Goal: Task Accomplishment & Management: Complete application form

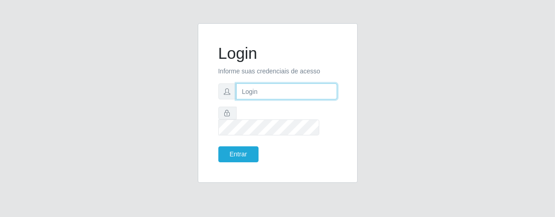
click at [253, 98] on input "text" at bounding box center [286, 92] width 101 height 16
type input "Elias@iwof"
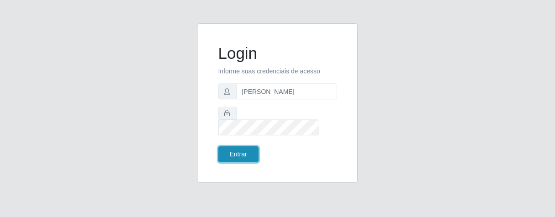
click at [240, 147] on button "Entrar" at bounding box center [238, 155] width 40 height 16
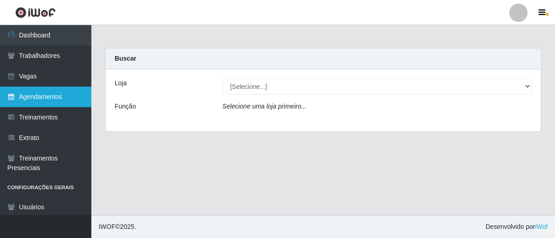
click at [60, 99] on link "Agendamentos" at bounding box center [45, 97] width 91 height 21
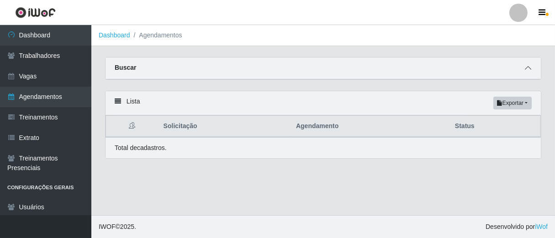
click at [526, 66] on icon at bounding box center [528, 68] width 6 height 6
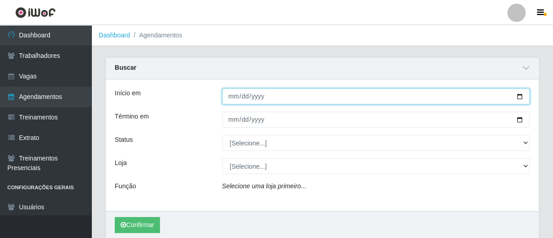
click at [232, 93] on input "Início em" at bounding box center [376, 97] width 308 height 16
type input "[DATE]"
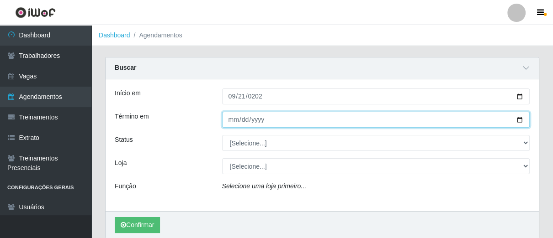
click at [232, 125] on input "Término em" at bounding box center [376, 120] width 308 height 16
type input "[DATE]"
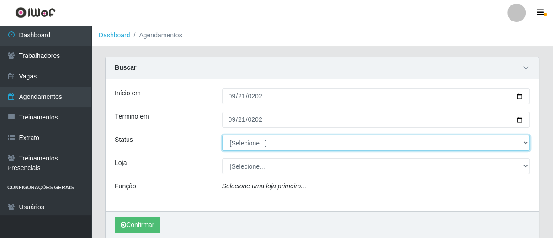
click at [523, 143] on select "[Selecione...] AGENDADO AGUARDANDO LIBERAR EM ANDAMENTO EM REVISÃO FINALIZADO C…" at bounding box center [376, 143] width 308 height 16
select select "FALTA"
click at [222, 135] on select "[Selecione...] AGENDADO AGUARDANDO LIBERAR EM ANDAMENTO EM REVISÃO FINALIZADO C…" at bounding box center [376, 143] width 308 height 16
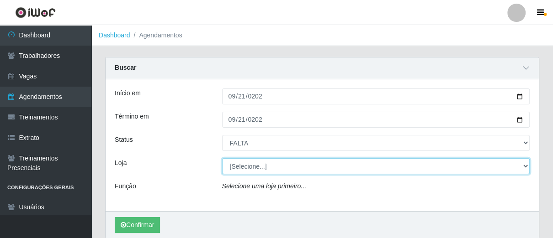
drag, startPoint x: 524, startPoint y: 166, endPoint x: 518, endPoint y: 169, distance: 6.8
click at [523, 168] on select "[Selecione...] Superbox Brasil - Bessa" at bounding box center [376, 167] width 308 height 16
select select "206"
click at [222, 159] on select "[Selecione...] Superbox Brasil - Bessa" at bounding box center [376, 167] width 308 height 16
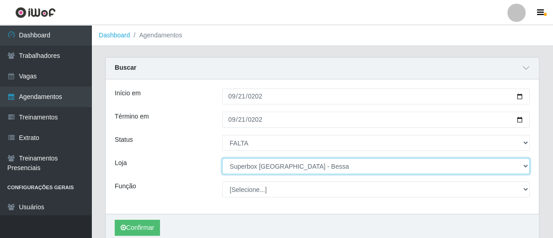
scroll to position [51, 0]
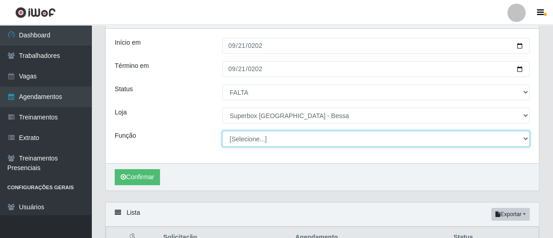
drag, startPoint x: 526, startPoint y: 139, endPoint x: 509, endPoint y: 139, distance: 16.9
click at [526, 139] on select "[Selecione...] ASG ASG + ASG ++ Embalador Embalador + Embalador ++ Operador de …" at bounding box center [376, 139] width 308 height 16
select select "1"
click at [222, 131] on select "[Selecione...] ASG ASG + ASG ++ Embalador Embalador + Embalador ++ Operador de …" at bounding box center [376, 139] width 308 height 16
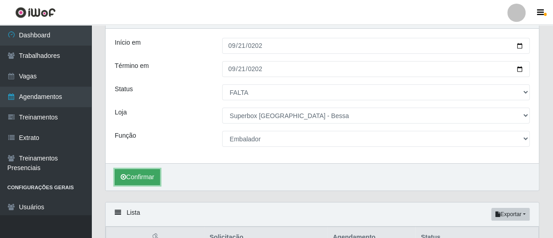
click at [126, 173] on button "Confirmar" at bounding box center [137, 177] width 45 height 16
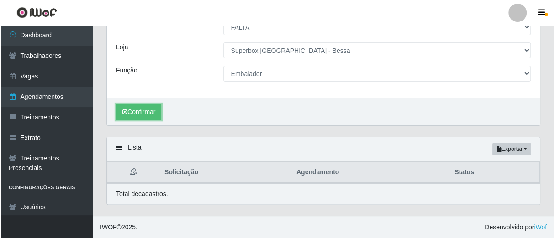
scroll to position [223, 0]
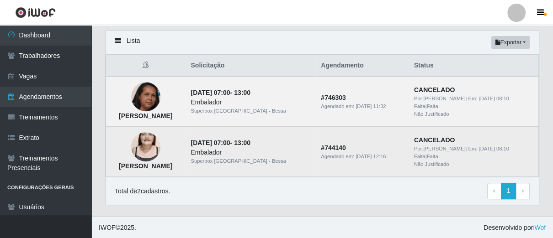
click at [159, 146] on img at bounding box center [145, 147] width 29 height 52
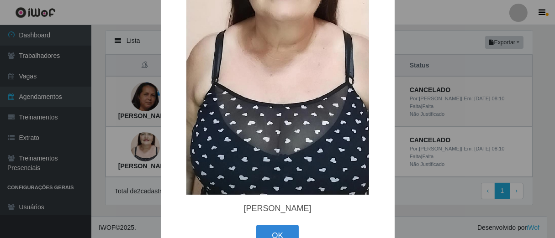
scroll to position [178, 0]
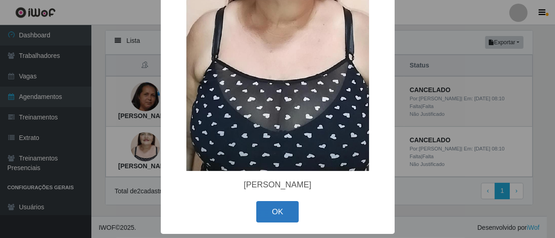
click at [274, 213] on button "OK" at bounding box center [277, 211] width 42 height 21
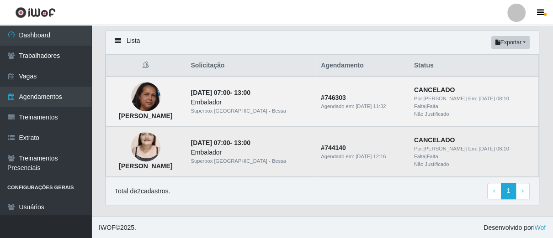
click at [146, 168] on strong "Alderica Marques de Souza Santos" at bounding box center [145, 166] width 53 height 7
click at [160, 159] on img at bounding box center [145, 147] width 29 height 52
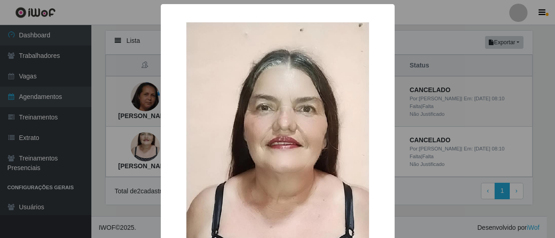
click at [328, 212] on img at bounding box center [277, 184] width 183 height 325
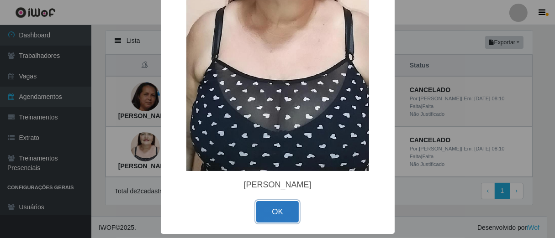
click at [291, 206] on button "OK" at bounding box center [277, 211] width 42 height 21
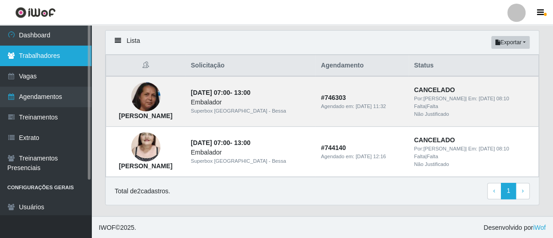
click at [40, 59] on link "Trabalhadores" at bounding box center [45, 56] width 91 height 21
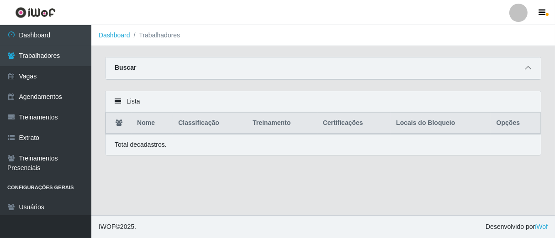
click at [530, 68] on icon at bounding box center [528, 68] width 6 height 6
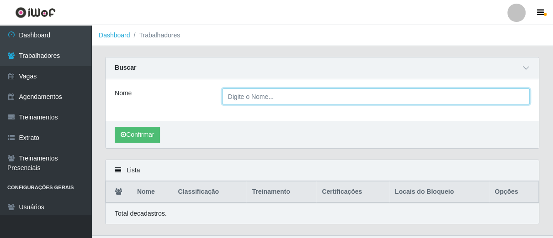
click at [290, 93] on input "Nome" at bounding box center [376, 97] width 308 height 16
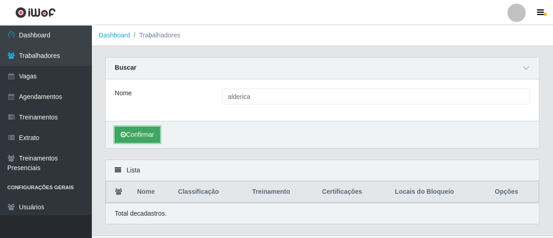
click at [138, 133] on button "Confirmar" at bounding box center [137, 135] width 45 height 16
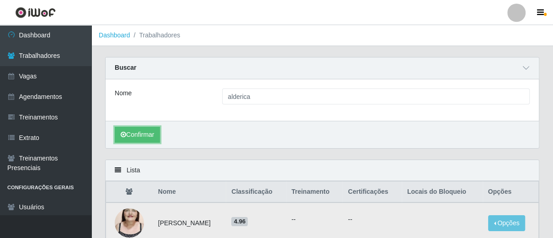
scroll to position [67, 0]
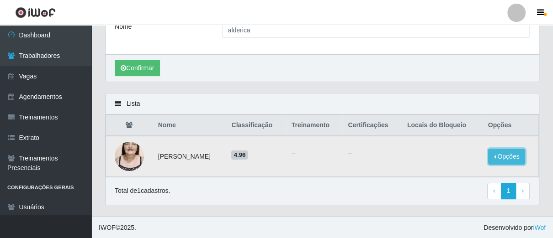
click at [516, 157] on button "Opções" at bounding box center [506, 157] width 37 height 16
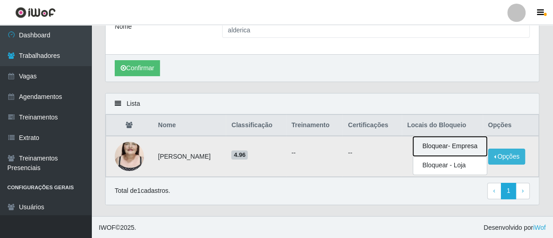
click at [436, 147] on button "Bloquear - Empresa" at bounding box center [450, 146] width 74 height 19
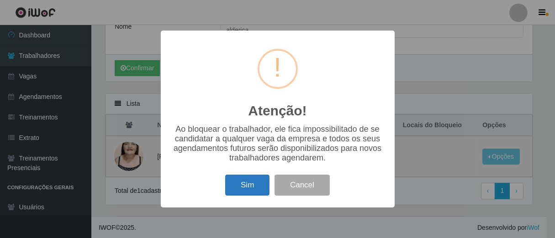
click at [241, 188] on button "Sim" at bounding box center [247, 185] width 44 height 21
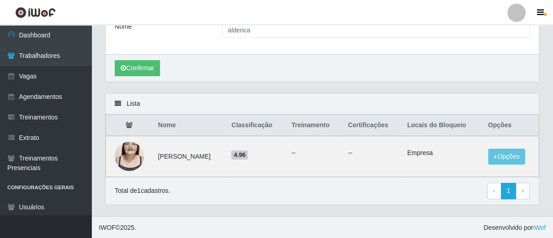
scroll to position [0, 0]
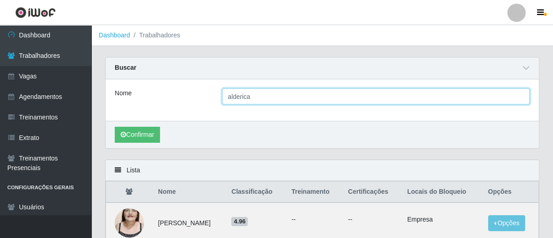
click at [423, 99] on input "alderica" at bounding box center [376, 97] width 308 height 16
type input "a"
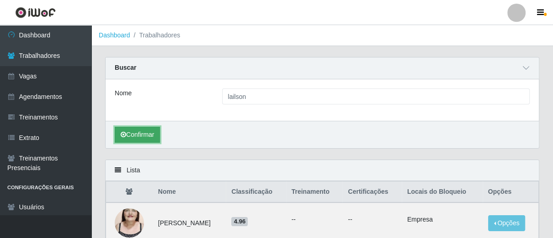
click at [136, 132] on button "Confirmar" at bounding box center [137, 135] width 45 height 16
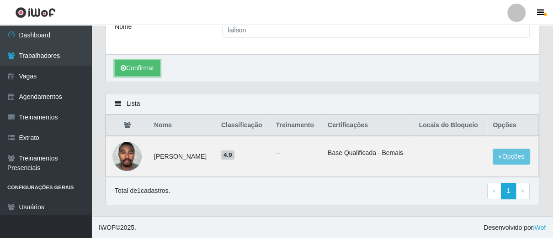
scroll to position [16, 0]
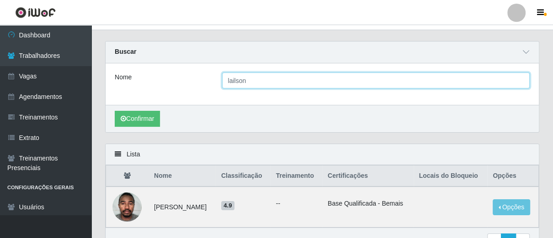
click at [251, 84] on input "lailson" at bounding box center [376, 81] width 308 height 16
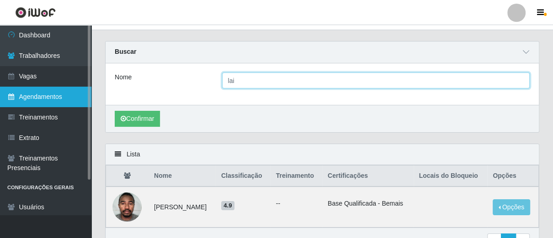
type input "lai"
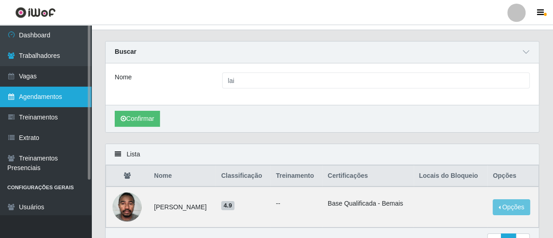
click at [68, 90] on link "Agendamentos" at bounding box center [45, 97] width 91 height 21
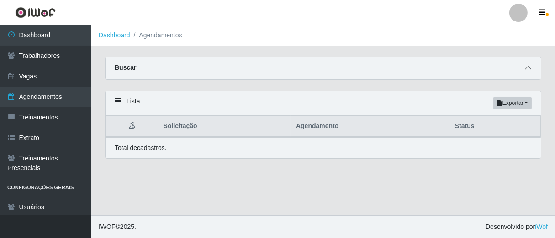
click at [526, 68] on icon at bounding box center [528, 68] width 6 height 6
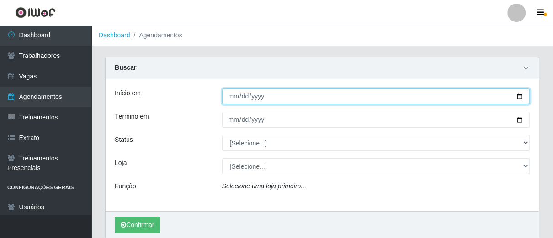
click at [230, 96] on input "Início em" at bounding box center [376, 97] width 308 height 16
type input "0022-09-24"
type input "2025-09-24"
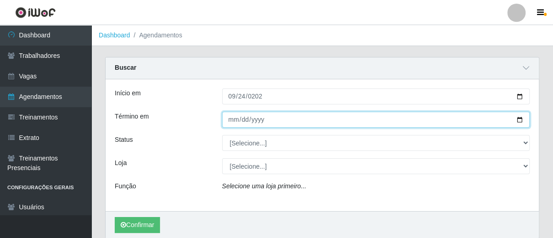
drag, startPoint x: 229, startPoint y: 121, endPoint x: 252, endPoint y: 122, distance: 23.4
click at [229, 121] on input "Término em" at bounding box center [376, 120] width 308 height 16
type input "2025-09-24"
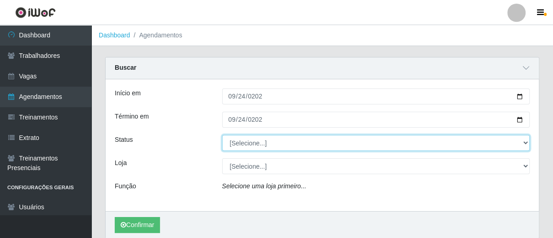
click at [523, 144] on select "[Selecione...] AGENDADO AGUARDANDO LIBERAR EM ANDAMENTO EM REVISÃO FINALIZADO C…" at bounding box center [376, 143] width 308 height 16
select select "FALTA"
click at [222, 135] on select "[Selecione...] AGENDADO AGUARDANDO LIBERAR EM ANDAMENTO EM REVISÃO FINALIZADO C…" at bounding box center [376, 143] width 308 height 16
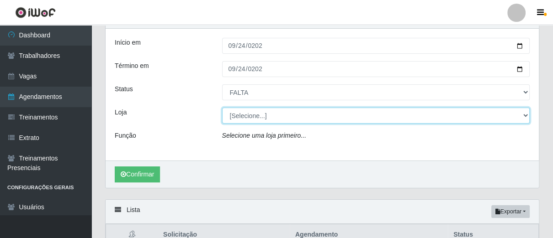
click at [525, 119] on select "[Selecione...] Superbox Brasil - Bessa" at bounding box center [376, 116] width 308 height 16
select select "206"
click at [222, 108] on select "[Selecione...] Superbox Brasil - Bessa" at bounding box center [376, 116] width 308 height 16
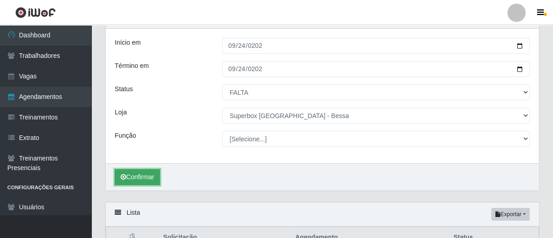
click at [159, 179] on button "Confirmar" at bounding box center [137, 177] width 45 height 16
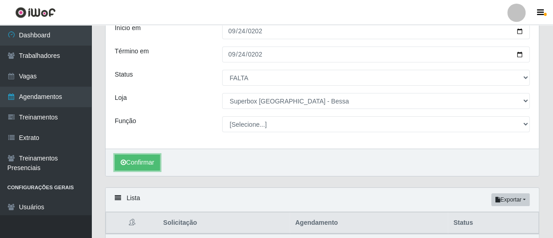
scroll to position [116, 0]
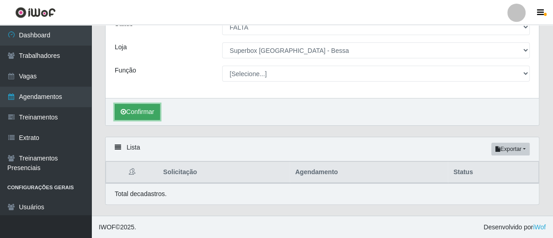
click at [143, 114] on button "Confirmar" at bounding box center [137, 112] width 45 height 16
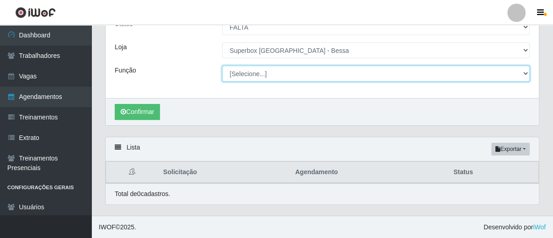
click at [525, 75] on select "[Selecione...] ASG ASG + ASG ++ Embalador Embalador + Embalador ++ Operador de …" at bounding box center [376, 74] width 308 height 16
select select "1"
click at [222, 66] on select "[Selecione...] ASG ASG + ASG ++ Embalador Embalador + Embalador ++ Operador de …" at bounding box center [376, 74] width 308 height 16
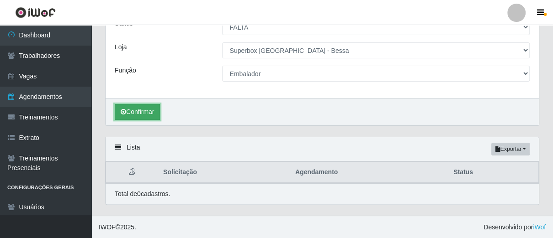
click at [136, 107] on button "Confirmar" at bounding box center [137, 112] width 45 height 16
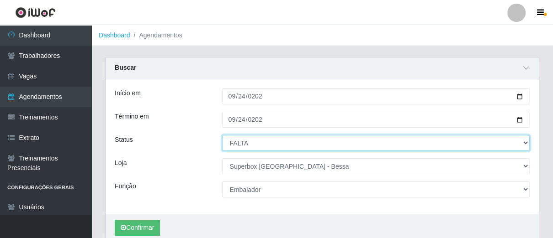
click at [524, 140] on select "[Selecione...] AGENDADO AGUARDANDO LIBERAR EM ANDAMENTO EM REVISÃO FINALIZADO C…" at bounding box center [376, 143] width 308 height 16
select select "FINALIZADO"
click at [222, 135] on select "[Selecione...] AGENDADO AGUARDANDO LIBERAR EM ANDAMENTO EM REVISÃO FINALIZADO C…" at bounding box center [376, 143] width 308 height 16
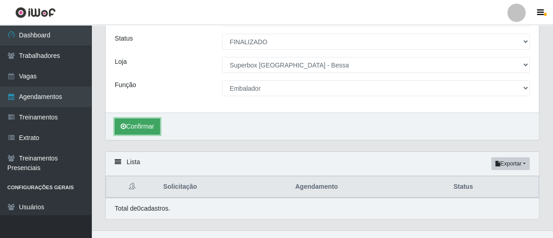
click at [138, 132] on button "Confirmar" at bounding box center [137, 127] width 45 height 16
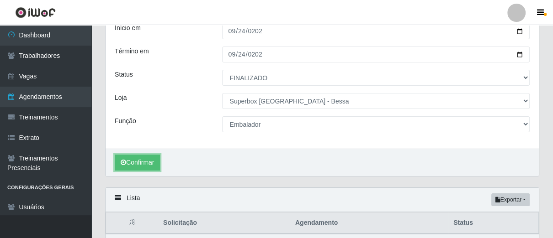
scroll to position [116, 0]
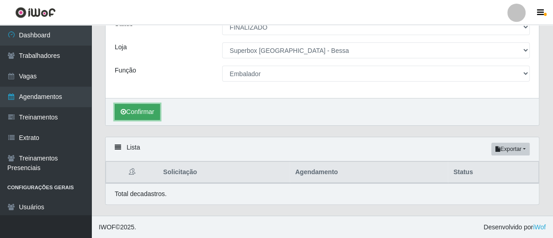
click at [148, 113] on button "Confirmar" at bounding box center [137, 112] width 45 height 16
click at [126, 109] on icon "submit" at bounding box center [123, 112] width 5 height 6
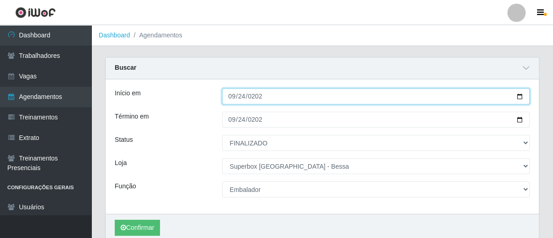
click at [459, 93] on input "2025-09-24" at bounding box center [376, 97] width 308 height 16
type input "[DATE]"
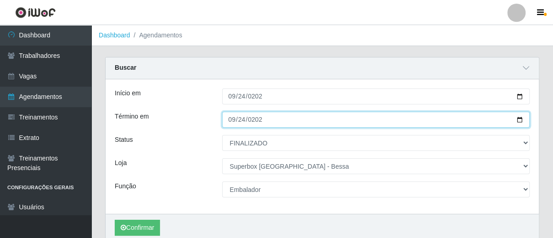
click at [229, 122] on input "2025-09-24" at bounding box center [376, 120] width 308 height 16
type input "[DATE]"
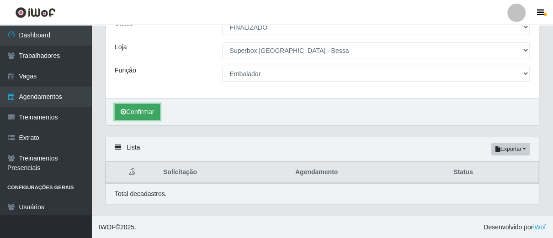
click at [142, 115] on button "Confirmar" at bounding box center [137, 112] width 45 height 16
click at [156, 116] on button "Confirmar" at bounding box center [137, 112] width 45 height 16
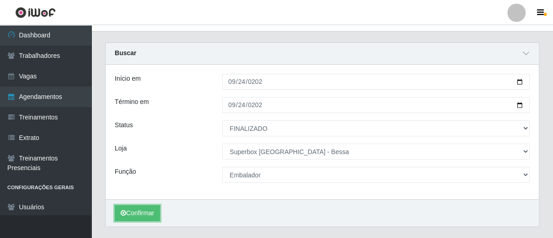
scroll to position [116, 0]
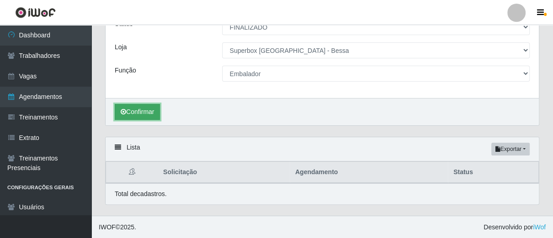
click at [150, 117] on button "Confirmar" at bounding box center [137, 112] width 45 height 16
click at [144, 111] on button "Confirmar" at bounding box center [137, 112] width 45 height 16
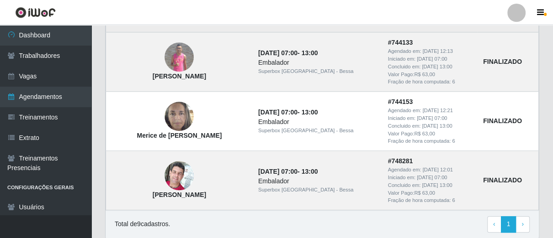
scroll to position [656, 0]
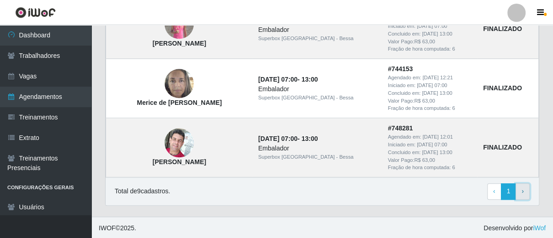
click at [524, 192] on link "› Next" at bounding box center [522, 192] width 14 height 16
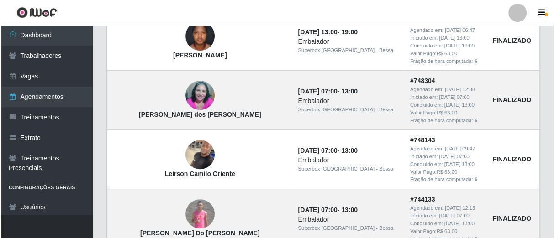
scroll to position [355, 0]
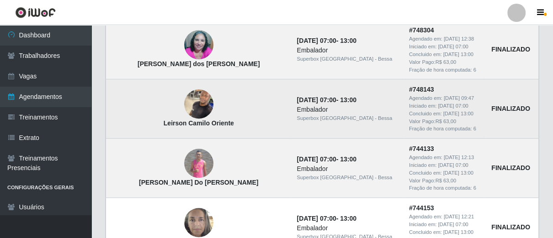
click at [188, 109] on img at bounding box center [198, 104] width 29 height 39
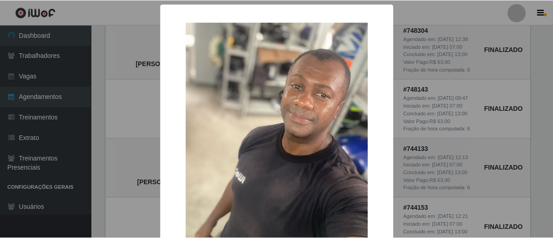
scroll to position [96, 0]
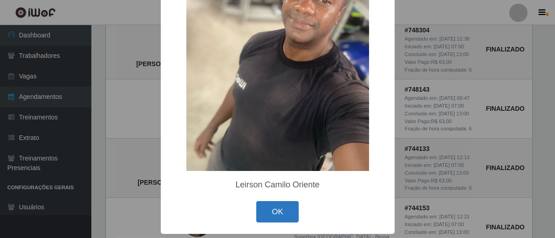
click at [271, 216] on button "OK" at bounding box center [277, 211] width 42 height 21
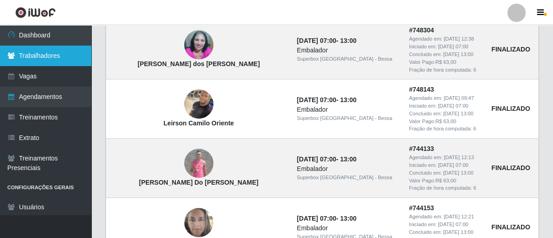
click at [40, 56] on link "Trabalhadores" at bounding box center [45, 56] width 91 height 21
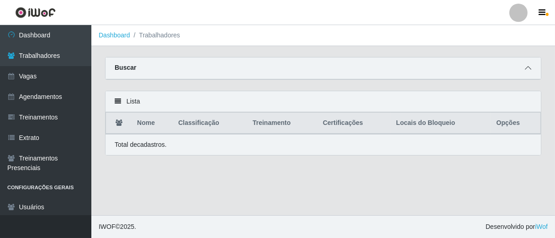
click at [526, 68] on icon at bounding box center [528, 68] width 6 height 6
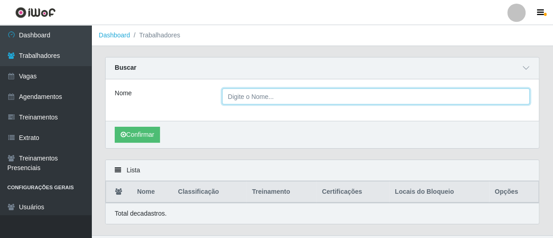
click at [234, 94] on input "Nome" at bounding box center [376, 97] width 308 height 16
type input "leirson"
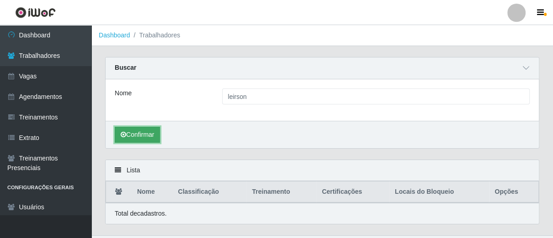
click at [132, 130] on button "Confirmar" at bounding box center [137, 135] width 45 height 16
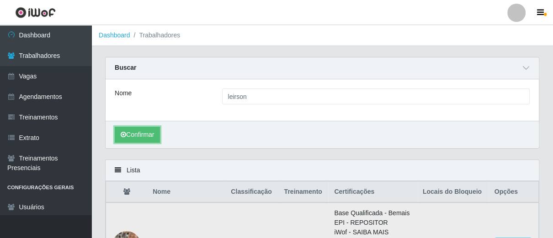
scroll to position [101, 0]
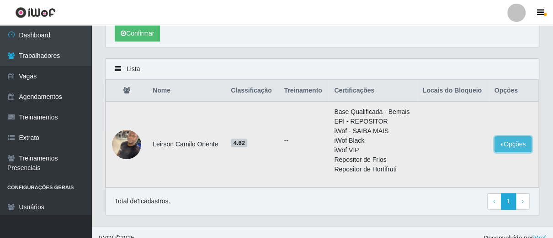
click at [508, 144] on button "Opções" at bounding box center [512, 145] width 37 height 16
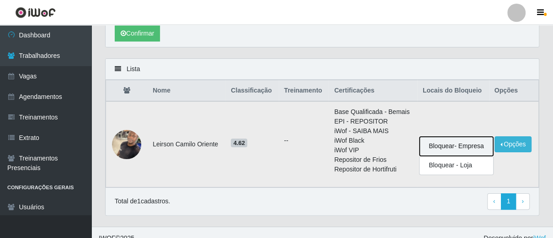
click at [460, 148] on button "Bloquear - Empresa" at bounding box center [456, 146] width 74 height 19
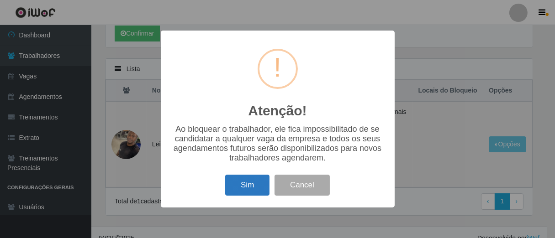
click at [261, 185] on button "Sim" at bounding box center [247, 185] width 44 height 21
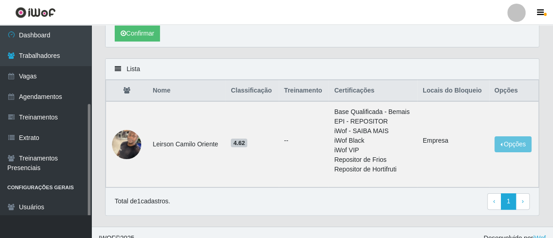
scroll to position [112, 0]
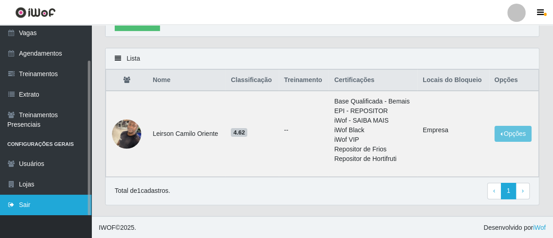
click at [28, 203] on link "Sair" at bounding box center [45, 205] width 91 height 21
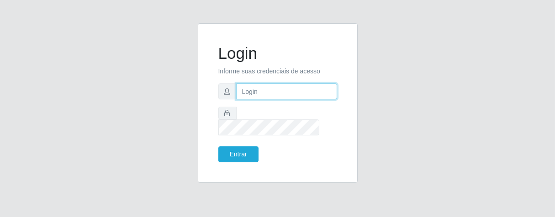
click at [263, 95] on input "text" at bounding box center [286, 92] width 101 height 16
type input "[PERSON_NAME]"
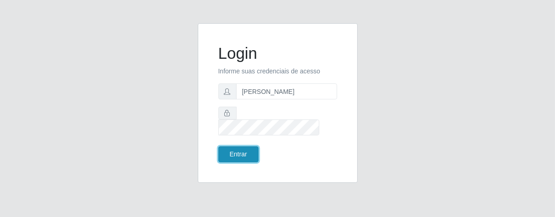
click at [244, 150] on button "Entrar" at bounding box center [238, 155] width 40 height 16
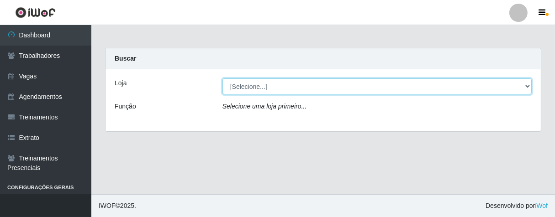
click at [528, 87] on select "[Selecione...] Superbox Brasil - Bessa" at bounding box center [376, 87] width 309 height 16
select select "206"
click at [222, 79] on select "[Selecione...] Superbox Brasil - Bessa" at bounding box center [376, 87] width 309 height 16
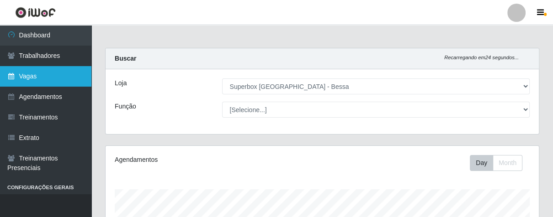
click at [52, 79] on link "Vagas" at bounding box center [45, 76] width 91 height 21
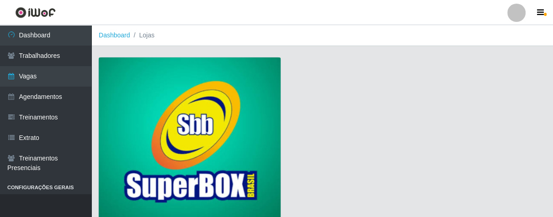
click at [170, 112] on img at bounding box center [190, 140] width 182 height 165
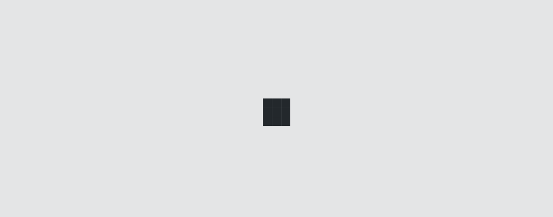
click at [175, 110] on div at bounding box center [276, 108] width 553 height 217
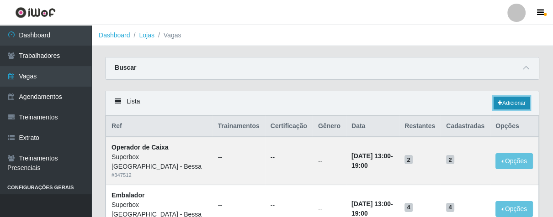
click at [524, 103] on link "Adicionar" at bounding box center [511, 103] width 36 height 13
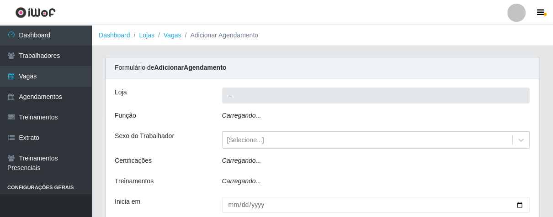
type input "Superbox [GEOGRAPHIC_DATA] - Bessa"
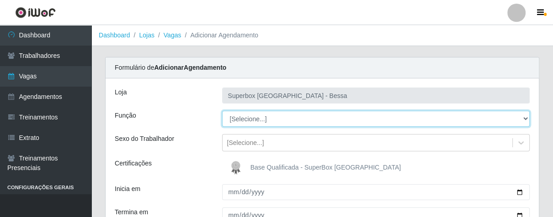
click at [526, 119] on select "[Selecione...] ASG ASG + ASG ++ Embalador Embalador + Embalador ++ Operador de …" at bounding box center [376, 119] width 308 height 16
select select "1"
click at [222, 111] on select "[Selecione...] ASG ASG + ASG ++ Embalador Embalador + Embalador ++ Operador de …" at bounding box center [376, 119] width 308 height 16
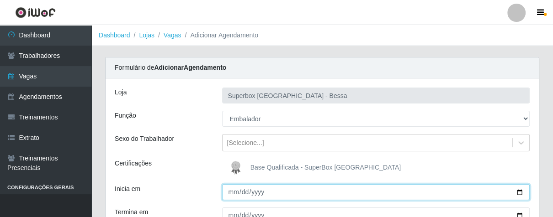
click at [229, 195] on input "Inicia em" at bounding box center [376, 193] width 308 height 16
type input "2025-09-25"
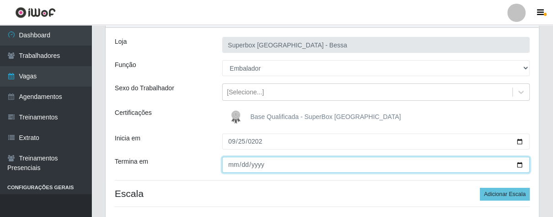
click at [230, 162] on input "Termina em" at bounding box center [376, 165] width 308 height 16
type input "2025-09-25"
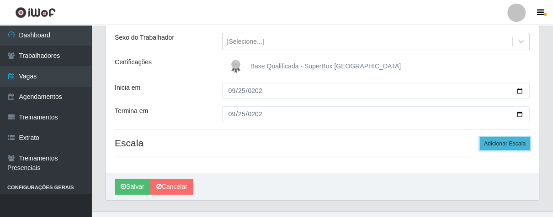
click at [512, 145] on button "Adicionar Escala" at bounding box center [505, 144] width 50 height 13
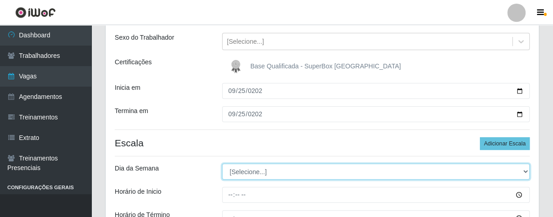
drag, startPoint x: 524, startPoint y: 171, endPoint x: 495, endPoint y: 164, distance: 29.5
click at [524, 171] on select "[Selecione...] Segunda Terça Quarta Quinta Sexta Sábado Domingo" at bounding box center [376, 172] width 308 height 16
select select "4"
click at [222, 164] on select "[Selecione...] Segunda Terça Quarta Quinta Sexta Sábado Domingo" at bounding box center [376, 172] width 308 height 16
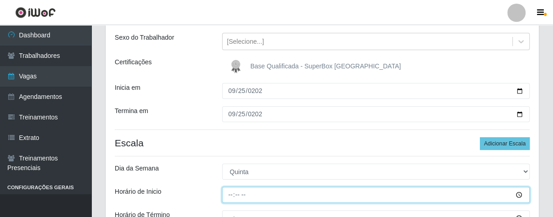
click at [227, 193] on input "Horário de Inicio" at bounding box center [376, 195] width 308 height 16
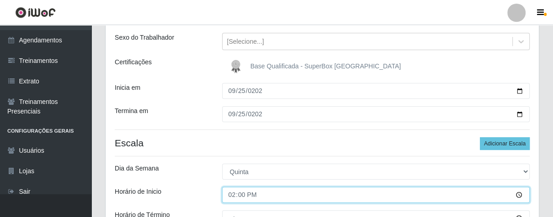
scroll to position [152, 0]
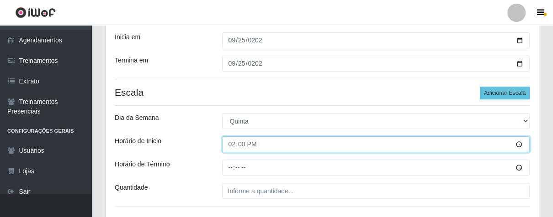
click at [230, 145] on input "14:00" at bounding box center [376, 145] width 308 height 16
type input "16:00"
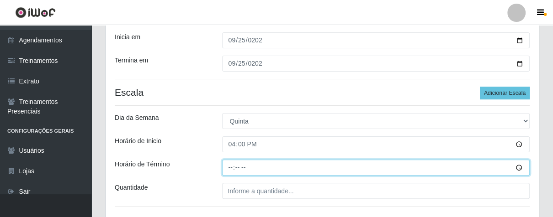
click at [230, 167] on input "Horário de Término" at bounding box center [376, 168] width 308 height 16
type input "21:00"
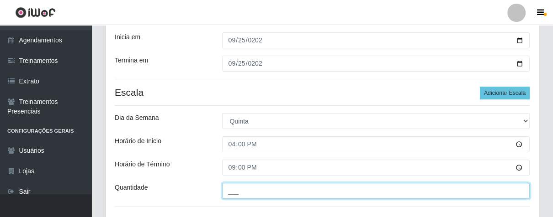
click at [259, 185] on input "___" at bounding box center [376, 191] width 308 height 16
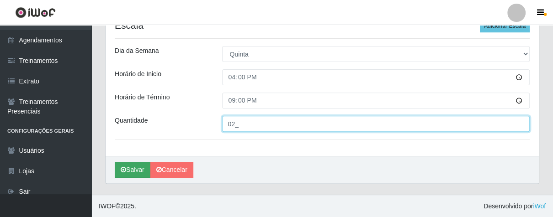
type input "02_"
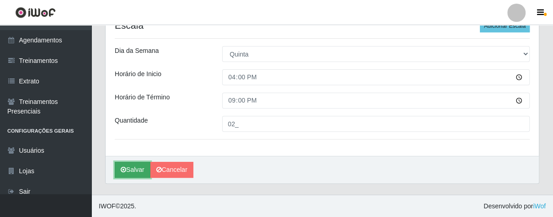
click at [139, 167] on button "Salvar" at bounding box center [133, 170] width 36 height 16
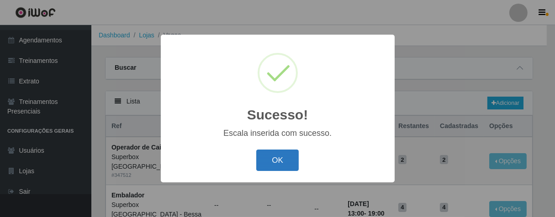
click at [286, 160] on button "OK" at bounding box center [277, 160] width 42 height 21
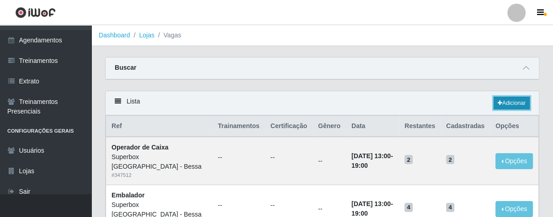
click at [504, 107] on link "Adicionar" at bounding box center [511, 103] width 36 height 13
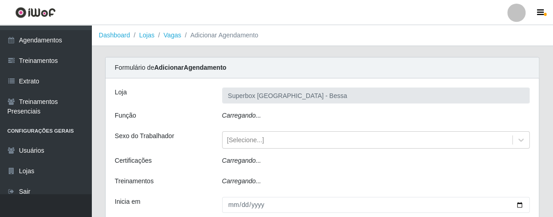
type input "Superbox [GEOGRAPHIC_DATA] - Bessa"
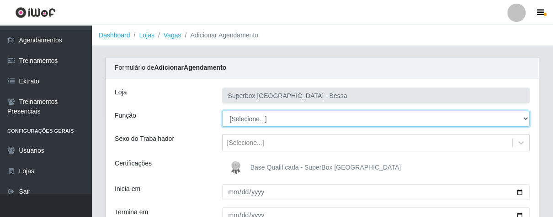
click at [525, 118] on select "[Selecione...] ASG ASG + ASG ++ Embalador Embalador + Embalador ++ Operador de …" at bounding box center [376, 119] width 308 height 16
select select "22"
click at [222, 111] on select "[Selecione...] ASG ASG + ASG ++ Embalador Embalador + Embalador ++ Operador de …" at bounding box center [376, 119] width 308 height 16
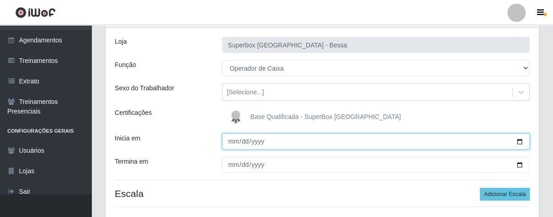
click at [231, 144] on input "Inicia em" at bounding box center [376, 142] width 308 height 16
type input "2025-09-25"
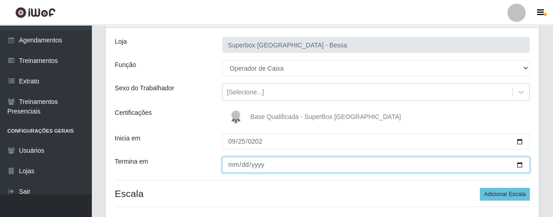
click at [229, 164] on input "Termina em" at bounding box center [376, 165] width 308 height 16
type input "2025-09-25"
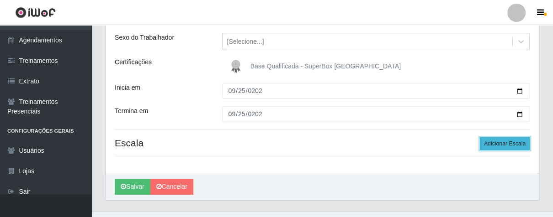
click at [484, 145] on button "Adicionar Escala" at bounding box center [505, 144] width 50 height 13
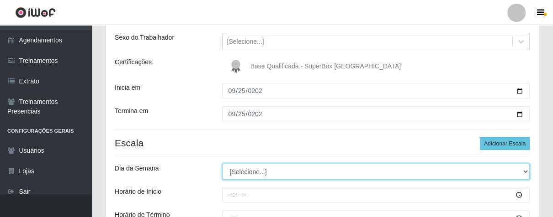
click at [522, 171] on select "[Selecione...] Segunda Terça Quarta Quinta Sexta Sábado Domingo" at bounding box center [376, 172] width 308 height 16
select select "4"
click at [222, 164] on select "[Selecione...] Segunda Terça Quarta Quinta Sexta Sábado Domingo" at bounding box center [376, 172] width 308 height 16
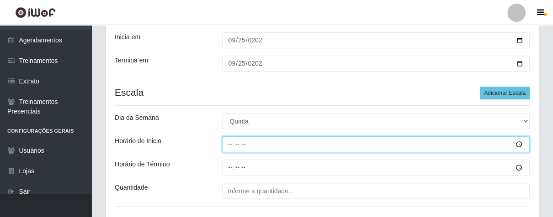
click at [228, 146] on input "Horário de Inicio" at bounding box center [376, 145] width 308 height 16
type input "16:00"
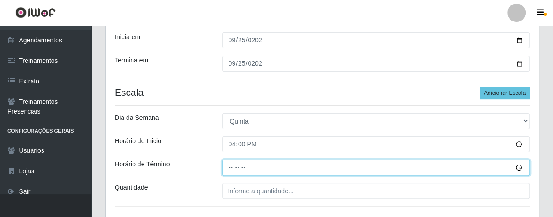
click at [228, 167] on input "Horário de Término" at bounding box center [376, 168] width 308 height 16
type input "21:00"
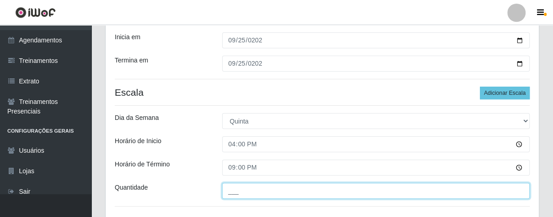
click at [247, 186] on input "___" at bounding box center [376, 191] width 308 height 16
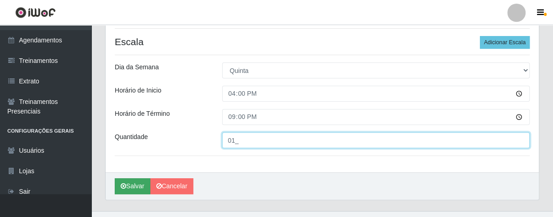
type input "01_"
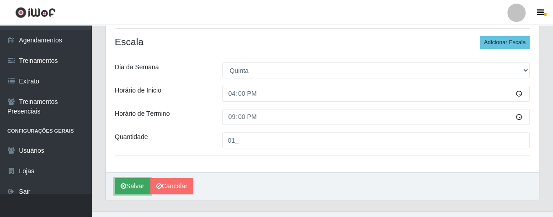
click at [140, 183] on button "Salvar" at bounding box center [133, 187] width 36 height 16
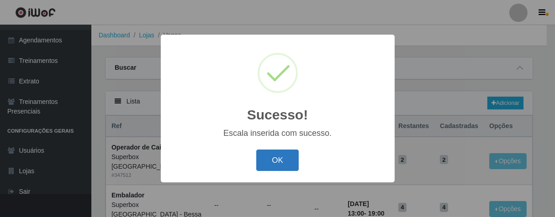
click at [277, 162] on button "OK" at bounding box center [277, 160] width 42 height 21
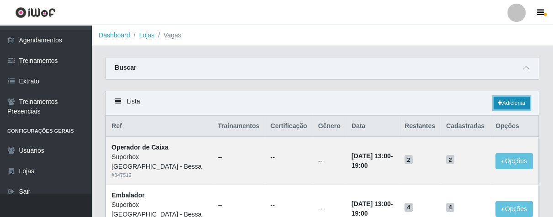
click at [495, 101] on link "Adicionar" at bounding box center [511, 103] width 36 height 13
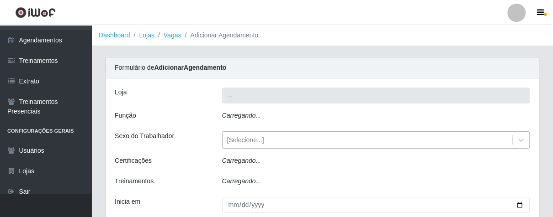
type input "Superbox [GEOGRAPHIC_DATA] - Bessa"
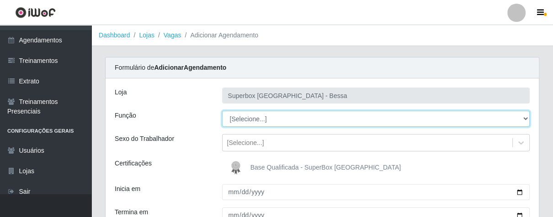
click at [521, 118] on select "[Selecione...] ASG ASG + ASG ++ Embalador Embalador + Embalador ++ Operador de …" at bounding box center [376, 119] width 308 height 16
select select "1"
click at [222, 111] on select "[Selecione...] ASG ASG + ASG ++ Embalador Embalador + Embalador ++ Operador de …" at bounding box center [376, 119] width 308 height 16
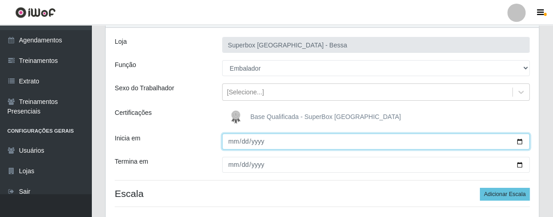
click at [233, 142] on input "Inicia em" at bounding box center [376, 142] width 308 height 16
type input "2025-09-25"
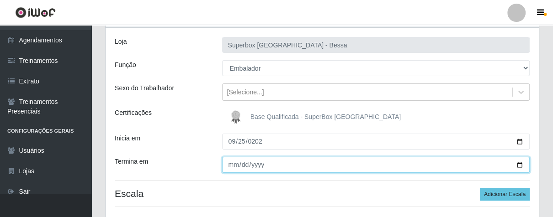
click at [230, 165] on input "Termina em" at bounding box center [376, 165] width 308 height 16
type input "2025-09-25"
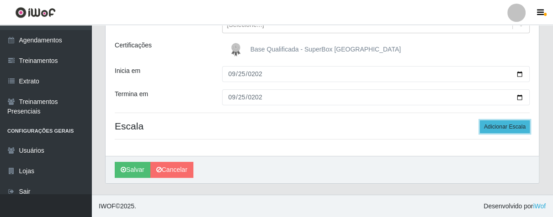
click at [493, 127] on button "Adicionar Escala" at bounding box center [505, 127] width 50 height 13
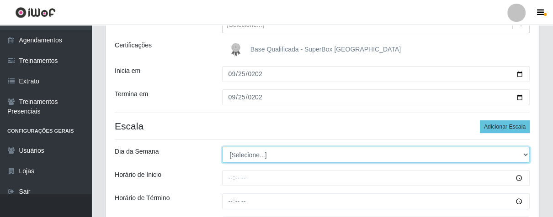
click at [524, 155] on select "[Selecione...] Segunda Terça Quarta Quinta Sexta Sábado Domingo" at bounding box center [376, 155] width 308 height 16
select select "4"
click at [222, 147] on select "[Selecione...] Segunda Terça Quarta Quinta Sexta Sábado Domingo" at bounding box center [376, 155] width 308 height 16
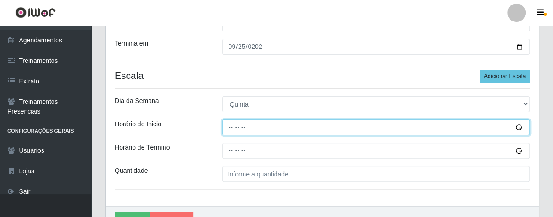
click at [227, 129] on input "Horário de Inicio" at bounding box center [376, 128] width 308 height 16
type input "16:00"
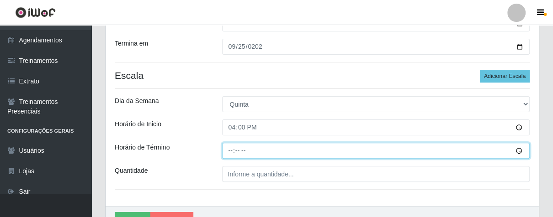
drag, startPoint x: 230, startPoint y: 151, endPoint x: 238, endPoint y: 152, distance: 8.3
click at [234, 151] on input "Horário de Término" at bounding box center [376, 151] width 308 height 16
type input "21:00"
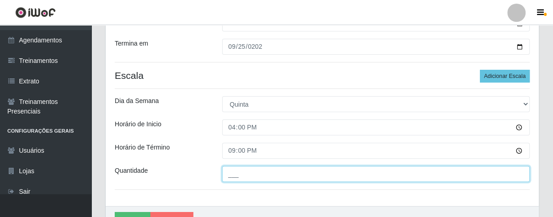
click at [256, 174] on input "___" at bounding box center [376, 174] width 308 height 16
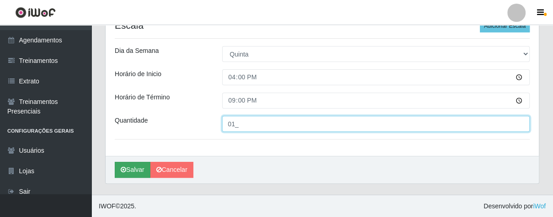
type input "01_"
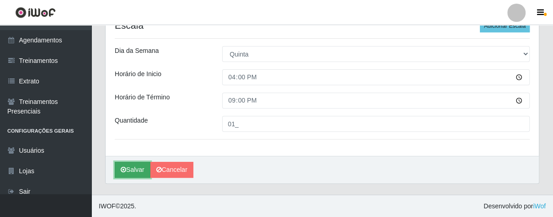
click at [138, 164] on button "Salvar" at bounding box center [133, 170] width 36 height 16
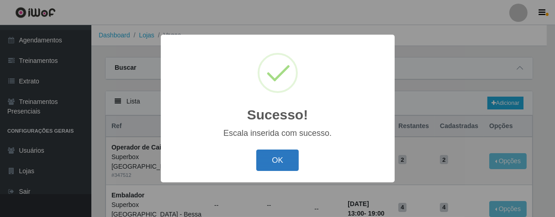
click at [278, 156] on button "OK" at bounding box center [277, 160] width 42 height 21
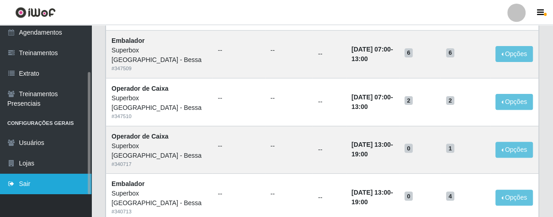
scroll to position [304, 0]
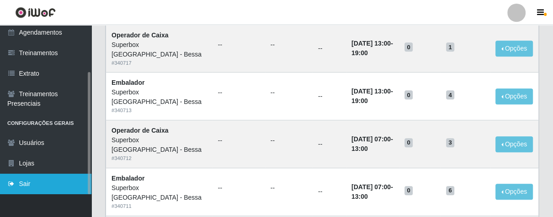
click at [60, 185] on link "Sair" at bounding box center [45, 184] width 91 height 21
